Goal: Task Accomplishment & Management: Manage account settings

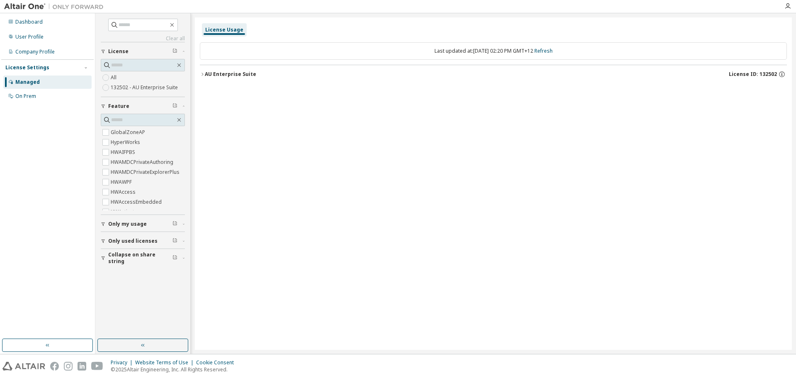
click at [567, 50] on div "Last updated at: [DATE] 02:20 PM GMT+12 Refresh" at bounding box center [493, 50] width 587 height 17
click at [553, 49] on link "Refresh" at bounding box center [543, 50] width 18 height 7
click at [204, 72] on icon "button" at bounding box center [202, 74] width 5 height 5
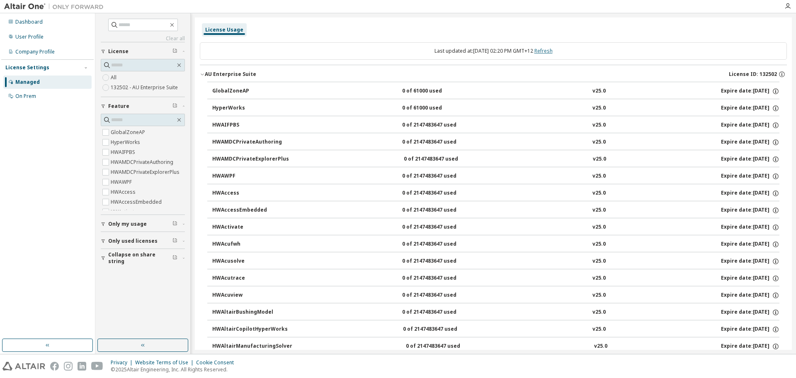
click at [547, 51] on link "Refresh" at bounding box center [543, 50] width 18 height 7
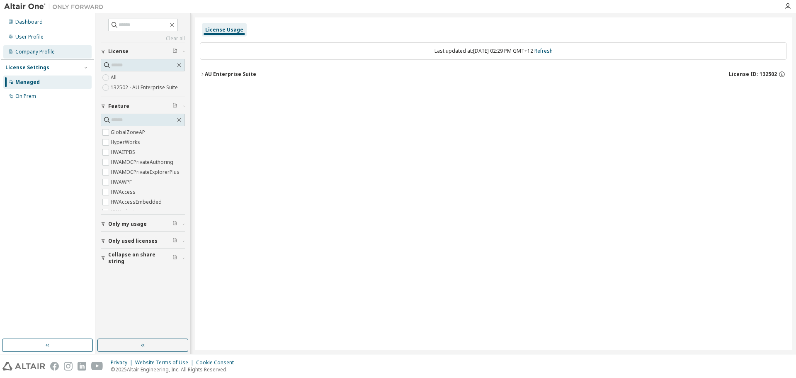
click at [34, 46] on div "Company Profile" at bounding box center [47, 51] width 88 height 13
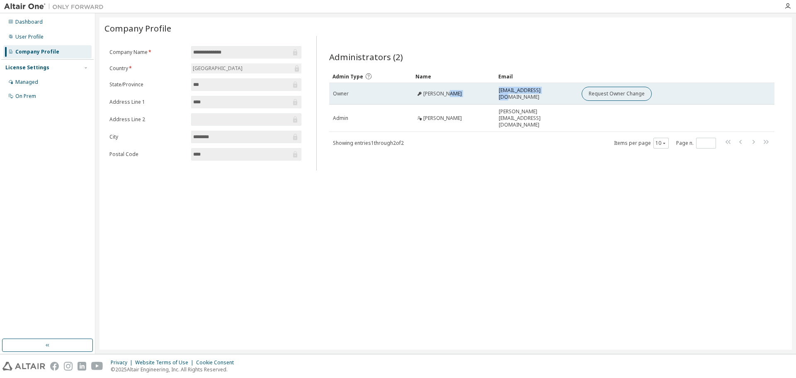
drag, startPoint x: 546, startPoint y: 96, endPoint x: 490, endPoint y: 95, distance: 56.8
click at [490, 95] on tr "Owner [PERSON_NAME] [EMAIL_ADDRESS][DOMAIN_NAME] Request Owner Change" at bounding box center [551, 94] width 445 height 22
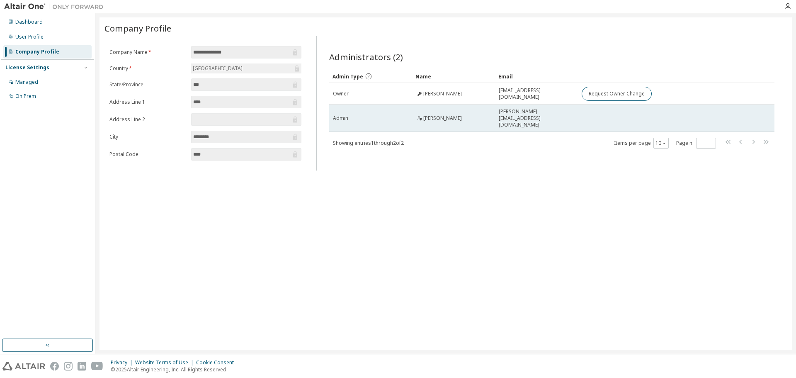
click at [524, 116] on span "[PERSON_NAME][EMAIL_ADDRESS][DOMAIN_NAME]" at bounding box center [536, 118] width 75 height 20
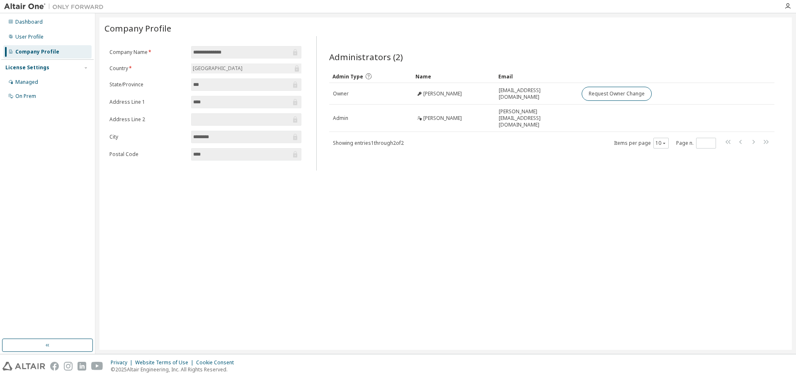
click at [536, 169] on div "**********" at bounding box center [445, 183] width 692 height 332
click at [506, 137] on div "Showing entries 1 through 2 of 2 Items per page 10 Page n. *" at bounding box center [551, 143] width 445 height 12
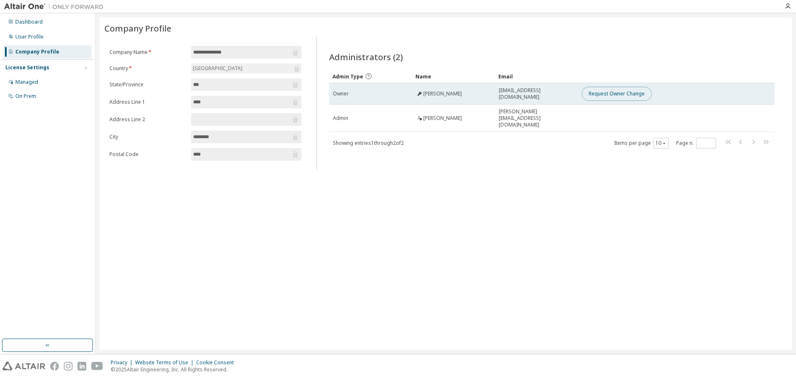
click at [613, 97] on button "Request Owner Change" at bounding box center [617, 94] width 70 height 14
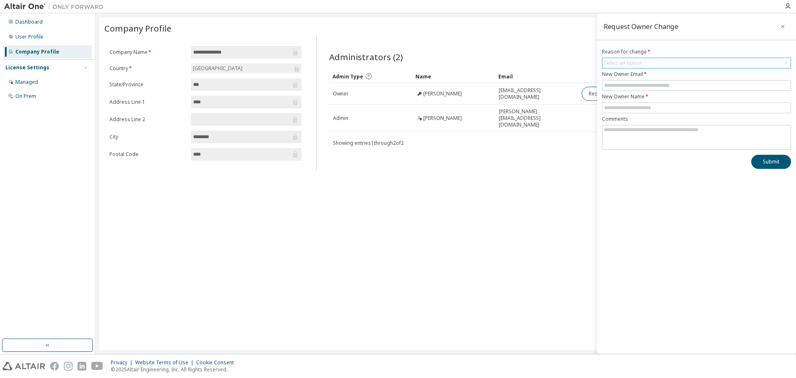
click at [642, 60] on div "Select an option" at bounding box center [623, 62] width 41 height 9
click at [569, 139] on div "Showing entries 1 through 2 of 2 Items per page 10 Page n. *" at bounding box center [551, 143] width 445 height 12
click at [633, 87] on input "text" at bounding box center [696, 85] width 185 height 7
click at [518, 179] on div "**********" at bounding box center [445, 183] width 692 height 332
drag, startPoint x: 480, startPoint y: 180, endPoint x: 512, endPoint y: 181, distance: 31.5
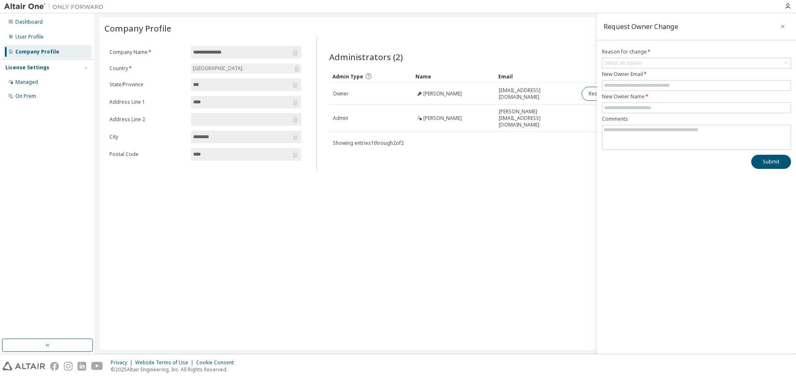
click at [480, 181] on div "**********" at bounding box center [445, 183] width 692 height 332
click at [782, 28] on icon "button" at bounding box center [783, 26] width 6 height 7
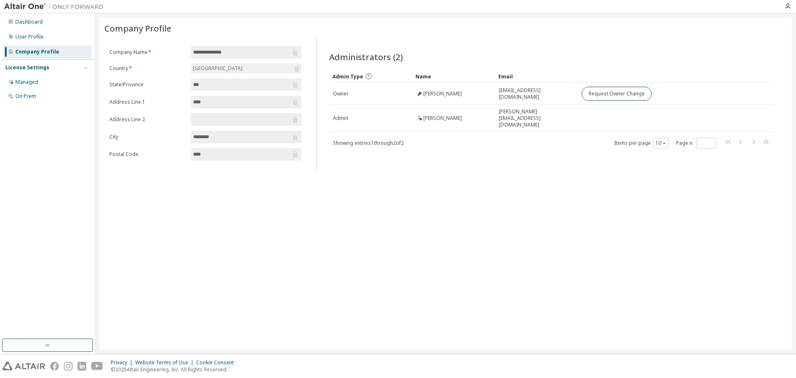
drag, startPoint x: 211, startPoint y: 101, endPoint x: 187, endPoint y: 102, distance: 24.9
click at [187, 102] on form "**********" at bounding box center [205, 103] width 192 height 114
click at [32, 21] on div "Dashboard" at bounding box center [28, 22] width 27 height 7
